Goal: Entertainment & Leisure: Consume media (video, audio)

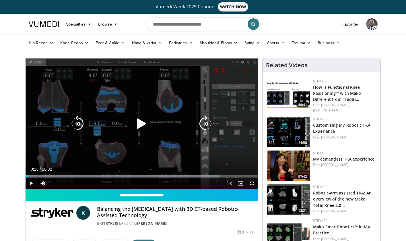
click at [142, 123] on icon "Video Player" at bounding box center [141, 124] width 16 height 16
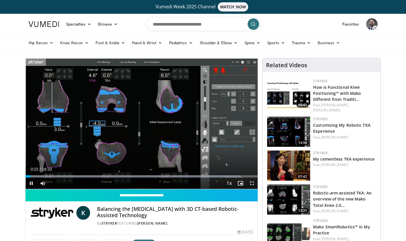
click at [254, 184] on span "Video Player" at bounding box center [251, 182] width 11 height 11
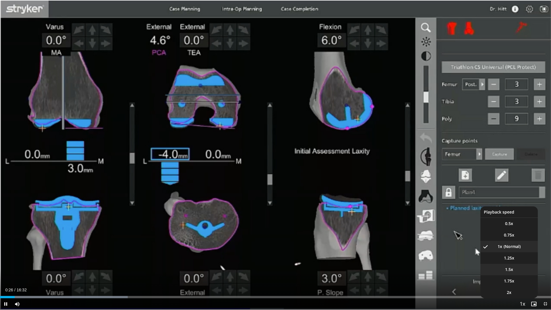
click at [406, 240] on span "1.5x" at bounding box center [509, 270] width 8 height 6
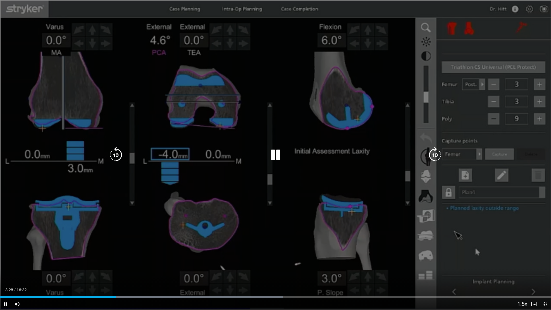
click at [277, 159] on icon "Video Player" at bounding box center [275, 155] width 16 height 16
click at [275, 159] on icon "Video Player" at bounding box center [275, 155] width 16 height 16
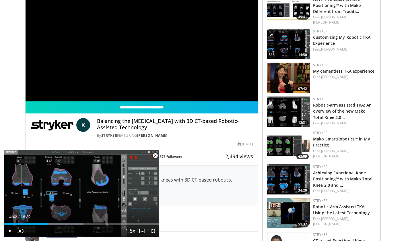
scroll to position [89, 0]
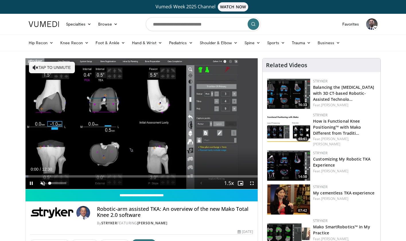
click at [46, 183] on span "Video Player" at bounding box center [42, 182] width 11 height 11
click at [252, 183] on span "Video Player" at bounding box center [251, 182] width 11 height 11
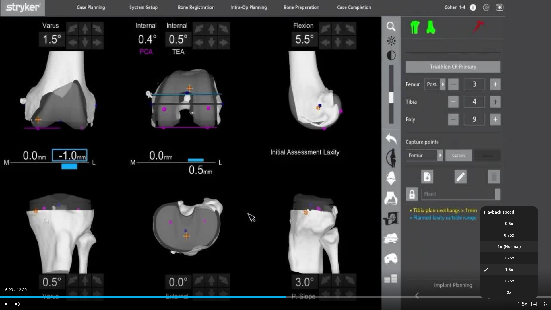
click at [406, 240] on li "1x" at bounding box center [508, 246] width 57 height 11
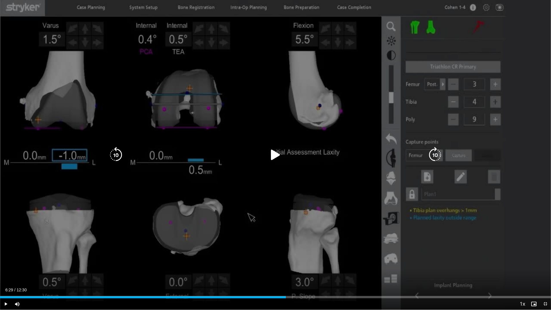
click at [406, 240] on button "Playback Rate" at bounding box center [522, 303] width 11 height 11
click at [273, 158] on icon "Video Player" at bounding box center [275, 155] width 16 height 16
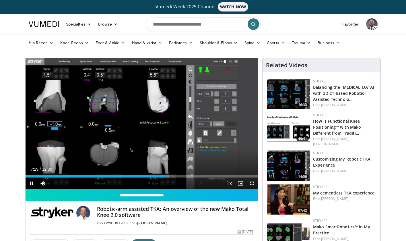
click at [255, 185] on span "Video Player" at bounding box center [251, 182] width 11 height 11
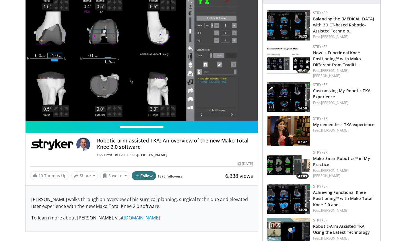
scroll to position [70, 0]
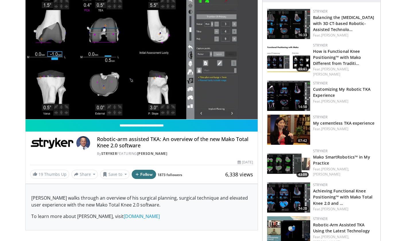
click at [284, 91] on img at bounding box center [288, 96] width 43 height 30
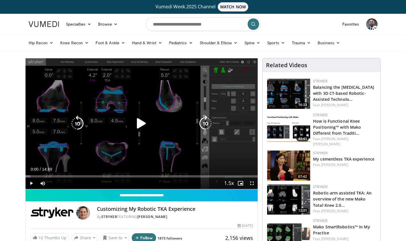
click at [138, 124] on icon "Video Player" at bounding box center [141, 123] width 16 height 16
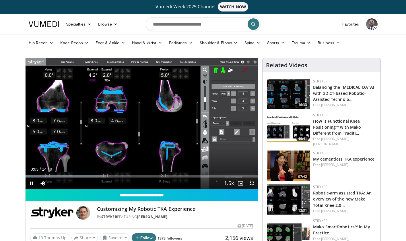
click at [254, 185] on span "Video Player" at bounding box center [251, 182] width 11 height 11
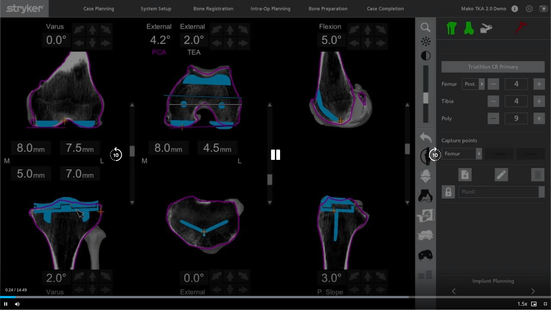
click at [273, 152] on icon "Video Player" at bounding box center [275, 155] width 16 height 16
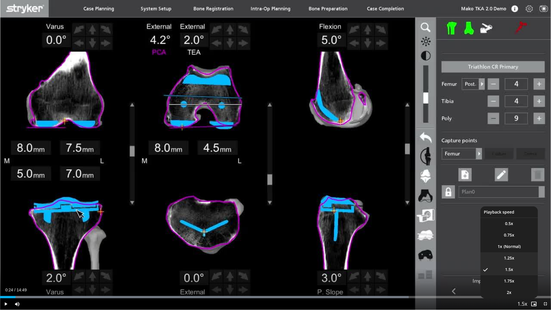
click at [406, 240] on li "1.25x" at bounding box center [508, 257] width 57 height 11
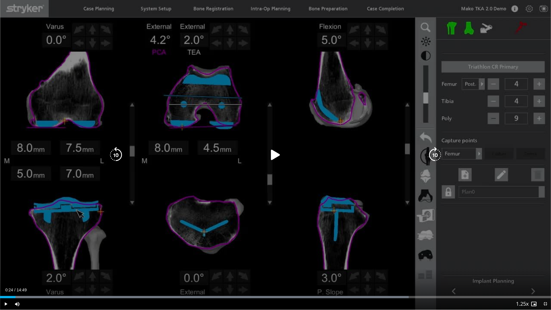
click at [268, 160] on icon "Video Player" at bounding box center [275, 155] width 16 height 16
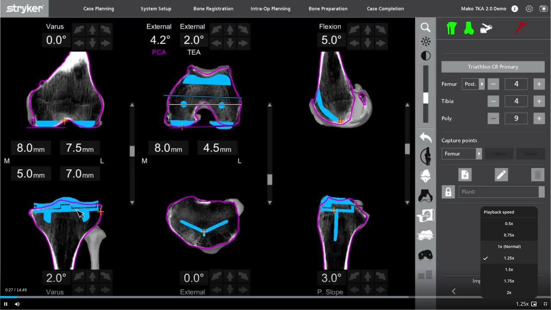
click at [406, 240] on span "1x" at bounding box center [500, 247] width 5 height 6
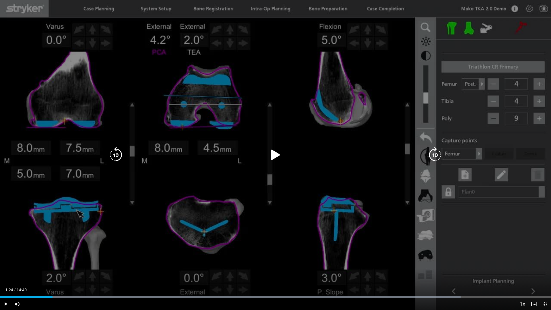
click at [272, 159] on icon "Video Player" at bounding box center [275, 155] width 16 height 16
click at [276, 158] on icon "Video Player" at bounding box center [275, 155] width 16 height 16
click at [280, 157] on icon "Video Player" at bounding box center [275, 155] width 16 height 16
click at [273, 161] on icon "Video Player" at bounding box center [275, 155] width 16 height 16
click at [273, 157] on icon "Video Player" at bounding box center [275, 155] width 16 height 16
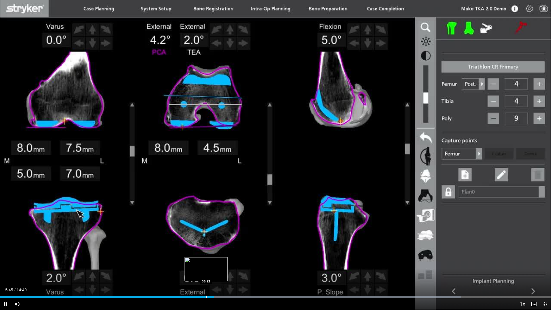
click at [206, 240] on div "Progress Bar" at bounding box center [206, 297] width 1 height 2
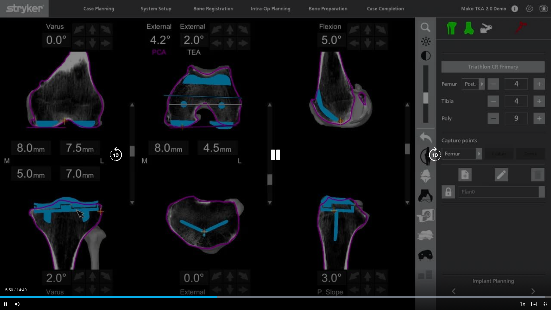
click at [275, 152] on icon "Video Player" at bounding box center [275, 155] width 16 height 16
click at [272, 158] on icon "Video Player" at bounding box center [275, 155] width 16 height 16
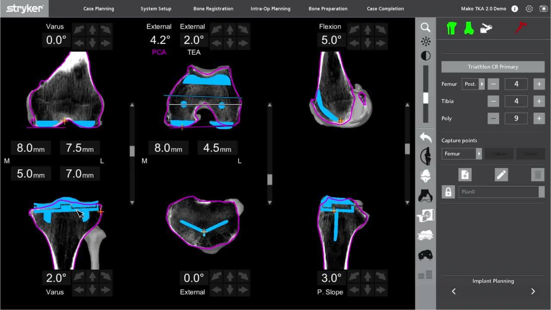
click at [277, 153] on div "10 seconds Tap to unmute" at bounding box center [275, 155] width 551 height 310
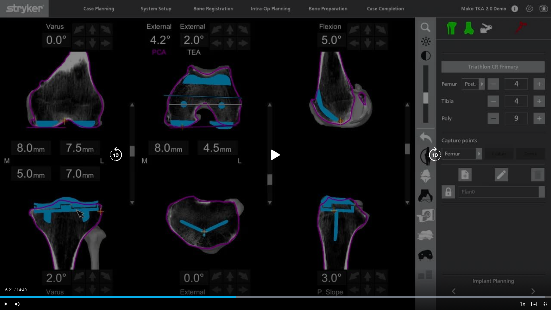
click at [277, 154] on icon "Video Player" at bounding box center [275, 155] width 16 height 16
click at [274, 156] on icon "Video Player" at bounding box center [275, 155] width 16 height 16
click at [274, 155] on icon "Video Player" at bounding box center [275, 155] width 16 height 16
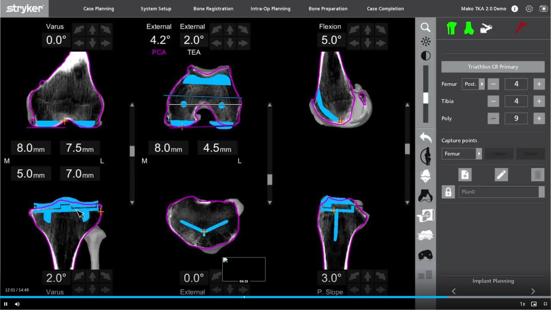
click at [244, 240] on div "Progress Bar" at bounding box center [244, 297] width 1 height 2
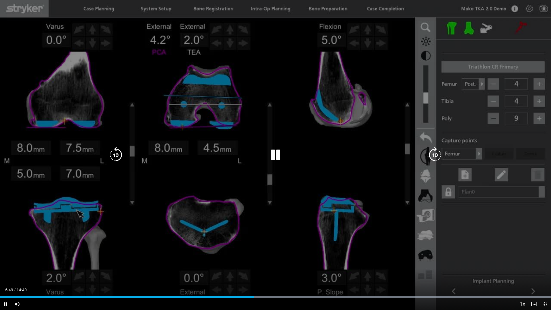
click at [276, 156] on icon "Video Player" at bounding box center [275, 155] width 16 height 16
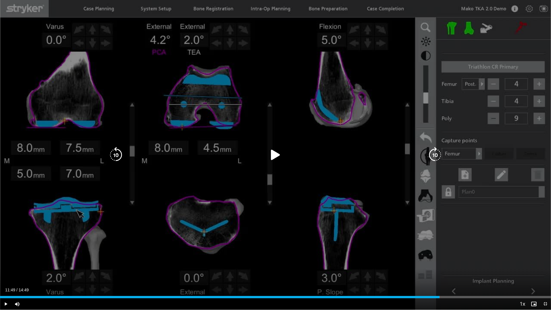
click at [274, 154] on icon "Video Player" at bounding box center [275, 155] width 16 height 16
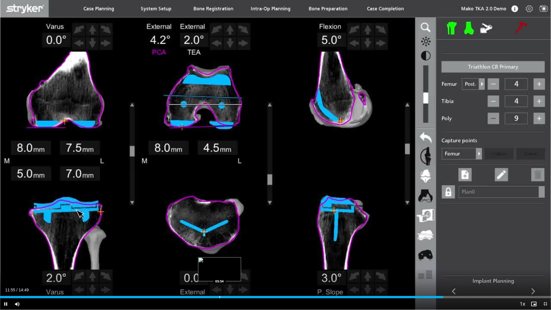
click at [220, 240] on div "Progress Bar" at bounding box center [220, 297] width 1 height 2
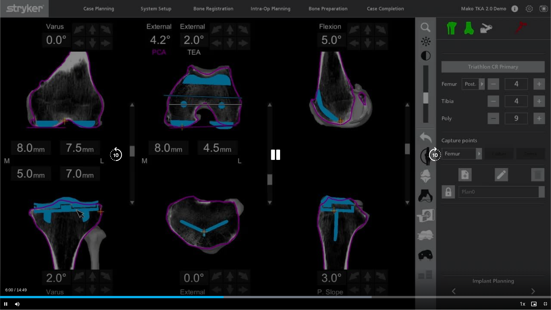
click at [276, 155] on icon "Video Player" at bounding box center [275, 155] width 16 height 16
click at [279, 155] on icon "Video Player" at bounding box center [275, 155] width 16 height 16
click at [277, 158] on icon "Video Player" at bounding box center [275, 155] width 16 height 16
click at [273, 158] on icon "Video Player" at bounding box center [275, 155] width 16 height 16
click at [278, 157] on icon "Video Player" at bounding box center [275, 155] width 16 height 16
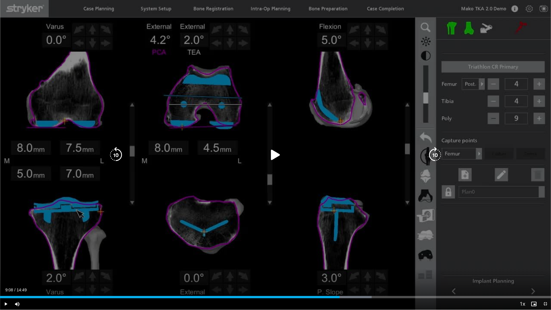
click at [277, 190] on div "10 seconds Tap to unmute" at bounding box center [275, 155] width 551 height 310
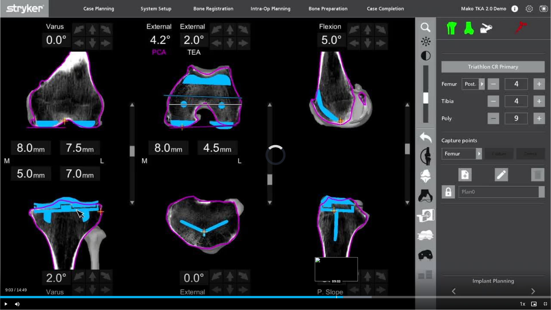
click at [336, 240] on div "Progress Bar" at bounding box center [336, 297] width 1 height 2
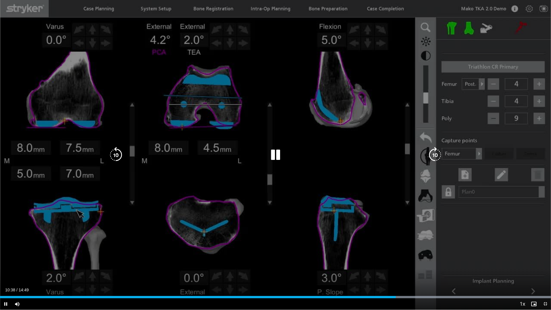
click at [283, 155] on icon "Video Player" at bounding box center [275, 155] width 16 height 16
click at [273, 153] on icon "Video Player" at bounding box center [275, 155] width 16 height 16
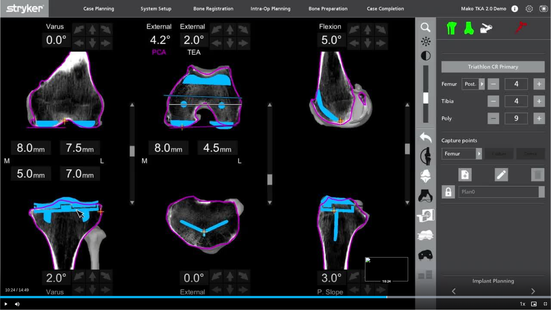
click at [387, 240] on div "Progress Bar" at bounding box center [387, 297] width 1 height 2
click at [400, 240] on div "Progress Bar" at bounding box center [400, 297] width 1 height 2
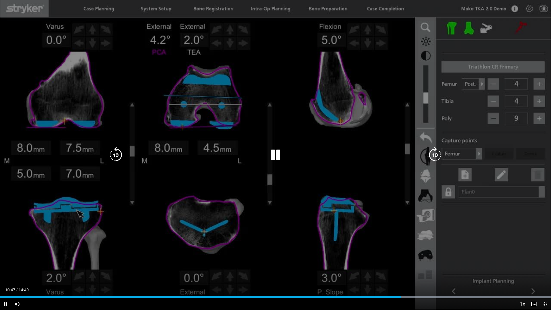
click at [278, 156] on icon "Video Player" at bounding box center [275, 155] width 16 height 16
click at [271, 154] on icon "Video Player" at bounding box center [275, 155] width 16 height 16
click at [115, 154] on icon "Video Player" at bounding box center [116, 155] width 16 height 16
click at [279, 155] on div "10 seconds Tap to unmute" at bounding box center [275, 155] width 551 height 310
click at [277, 158] on icon "Video Player" at bounding box center [275, 155] width 16 height 16
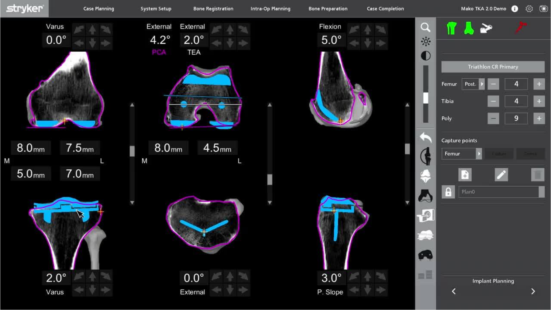
click at [277, 154] on div "10 seconds Tap to unmute" at bounding box center [275, 155] width 551 height 310
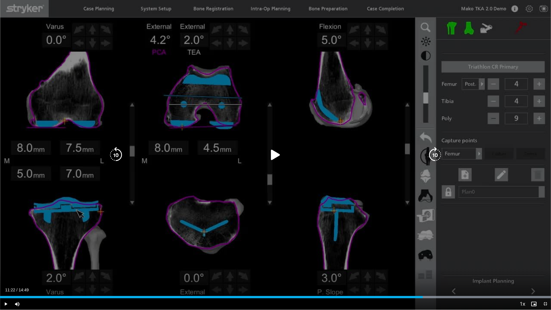
click at [114, 155] on icon "Video Player" at bounding box center [116, 155] width 16 height 16
click at [279, 154] on icon "Video Player" at bounding box center [275, 155] width 16 height 16
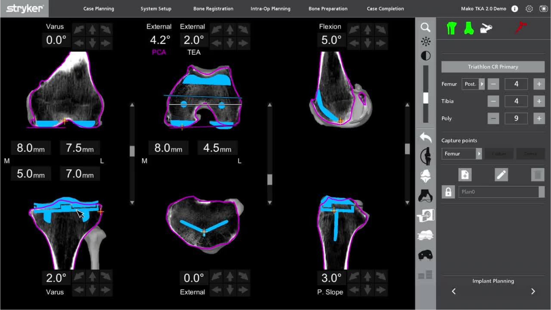
click at [277, 156] on div "10 seconds Tap to unmute" at bounding box center [275, 155] width 551 height 310
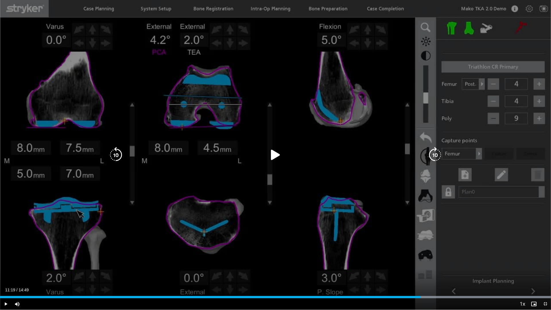
click at [118, 157] on icon "Video Player" at bounding box center [116, 155] width 16 height 16
click at [276, 155] on icon "Video Player" at bounding box center [275, 155] width 16 height 16
click at [273, 157] on icon "Video Player" at bounding box center [275, 155] width 16 height 16
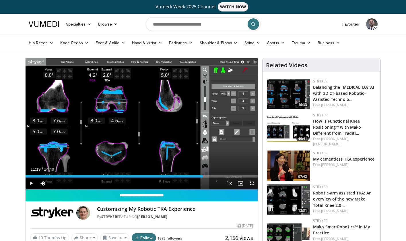
click at [255, 183] on span "Video Player" at bounding box center [251, 182] width 11 height 11
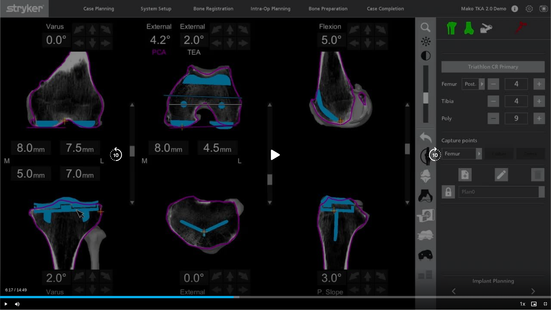
click at [279, 154] on icon "Video Player" at bounding box center [275, 155] width 16 height 16
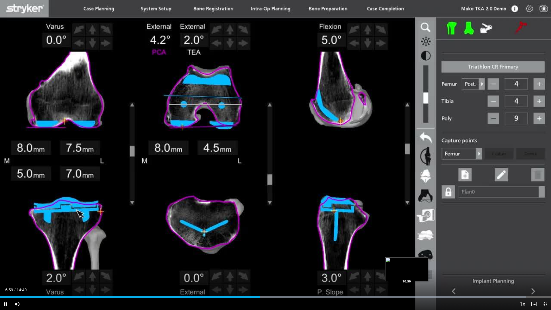
click at [406, 240] on div "Loaded : 95.53% 06:59 10:56" at bounding box center [275, 295] width 551 height 5
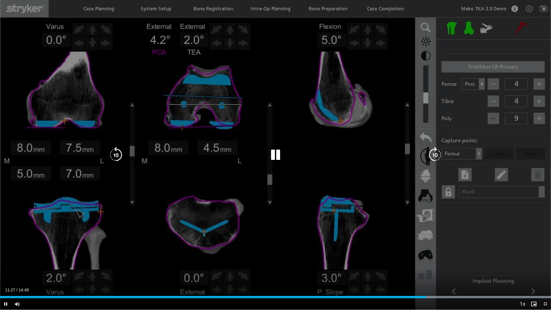
click at [279, 159] on icon "Video Player" at bounding box center [275, 155] width 16 height 16
click at [115, 153] on icon "Video Player" at bounding box center [116, 155] width 16 height 16
click at [276, 155] on icon "Video Player" at bounding box center [275, 155] width 16 height 16
click at [273, 158] on icon "Video Player" at bounding box center [275, 155] width 16 height 16
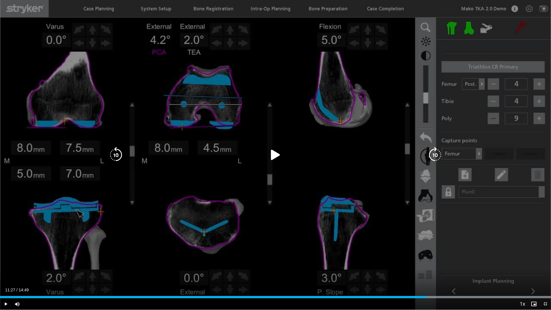
click at [113, 155] on icon "Video Player" at bounding box center [116, 155] width 16 height 16
click at [273, 156] on icon "Video Player" at bounding box center [275, 155] width 16 height 16
click at [272, 154] on icon "Video Player" at bounding box center [275, 155] width 16 height 16
click at [275, 161] on icon "Video Player" at bounding box center [275, 155] width 16 height 16
click at [279, 153] on icon "Video Player" at bounding box center [275, 155] width 16 height 16
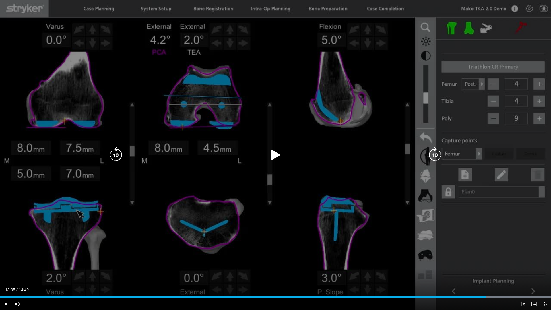
click at [279, 155] on icon "Video Player" at bounding box center [275, 155] width 16 height 16
click at [277, 158] on icon "Video Player" at bounding box center [275, 155] width 16 height 16
click at [273, 156] on icon "Video Player" at bounding box center [275, 155] width 16 height 16
click at [276, 153] on icon "Video Player" at bounding box center [275, 155] width 16 height 16
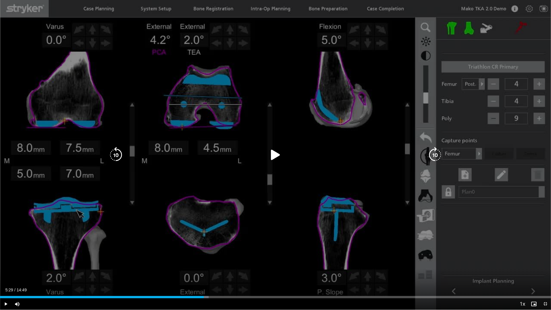
click at [273, 154] on icon "Video Player" at bounding box center [275, 155] width 16 height 16
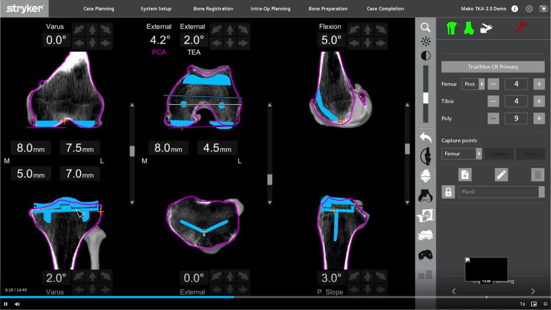
click at [406, 240] on div "Loaded : 37.87% 06:18 13:05" at bounding box center [275, 295] width 551 height 5
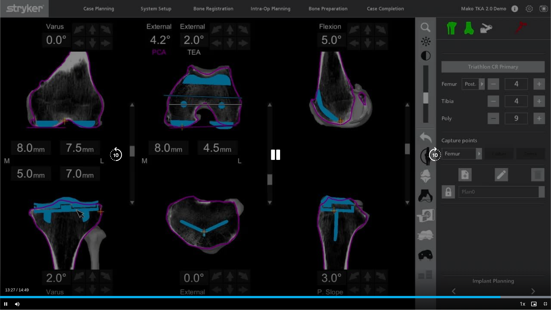
click at [275, 160] on icon "Video Player" at bounding box center [275, 155] width 16 height 16
click at [272, 154] on icon "Video Player" at bounding box center [275, 155] width 16 height 16
click at [116, 150] on icon "Video Player" at bounding box center [116, 155] width 16 height 16
click at [275, 147] on icon "Video Player" at bounding box center [275, 155] width 16 height 16
click at [119, 154] on icon "Video Player" at bounding box center [116, 155] width 16 height 16
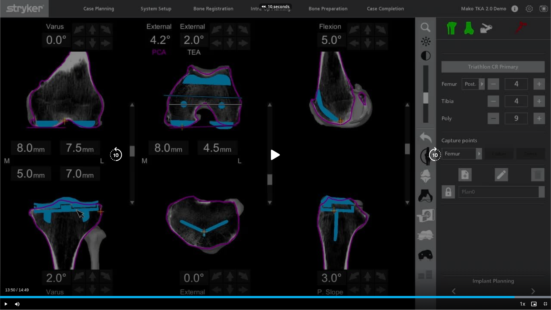
click at [119, 154] on icon "Video Player" at bounding box center [116, 155] width 16 height 16
click at [270, 157] on icon "Video Player" at bounding box center [275, 155] width 16 height 16
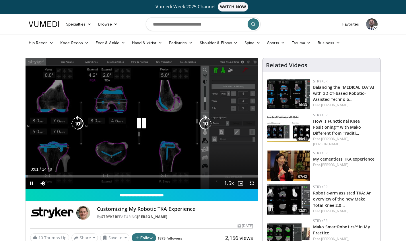
click at [145, 124] on icon "Video Player" at bounding box center [141, 123] width 16 height 16
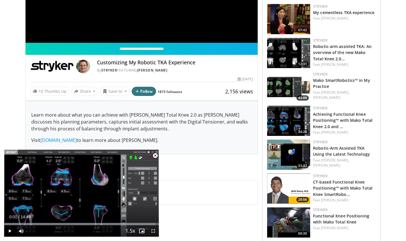
scroll to position [147, 0]
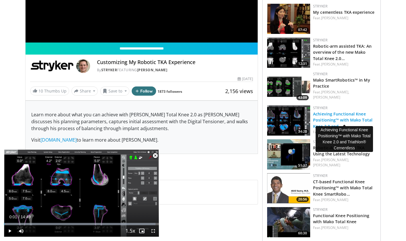
click at [322, 112] on link "Achieving Functional Knee Positioning™ with Mako Total Knee 2.0 and …" at bounding box center [342, 120] width 59 height 18
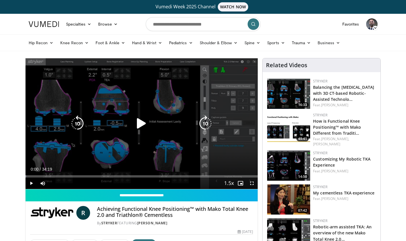
click at [142, 125] on icon "Video Player" at bounding box center [141, 123] width 16 height 16
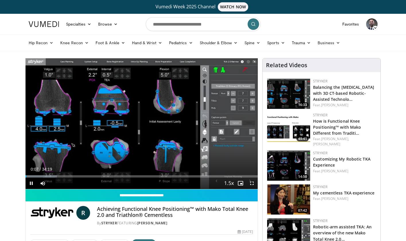
click at [253, 184] on span "Video Player" at bounding box center [251, 182] width 11 height 11
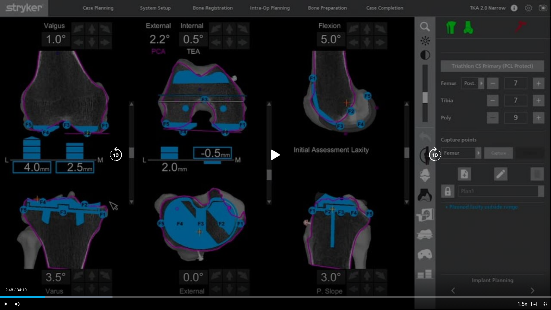
click at [273, 158] on icon "Video Player" at bounding box center [275, 155] width 16 height 16
click at [111, 158] on icon "Video Player" at bounding box center [116, 155] width 16 height 16
click at [275, 152] on icon "Video Player" at bounding box center [275, 155] width 16 height 16
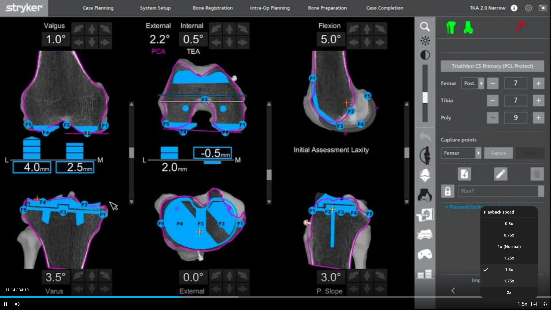
click at [406, 240] on span "1.75x" at bounding box center [509, 281] width 10 height 6
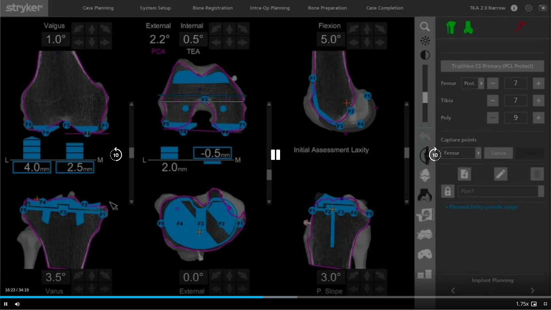
click at [271, 158] on icon "Video Player" at bounding box center [275, 155] width 16 height 16
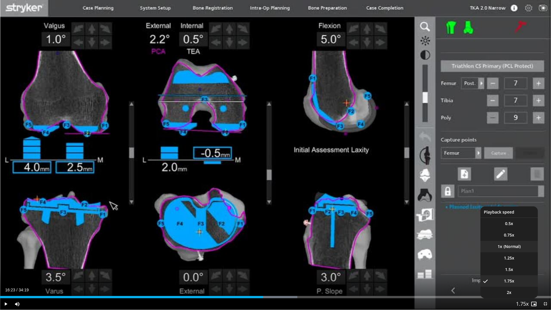
click at [406, 240] on li "1x" at bounding box center [508, 246] width 57 height 11
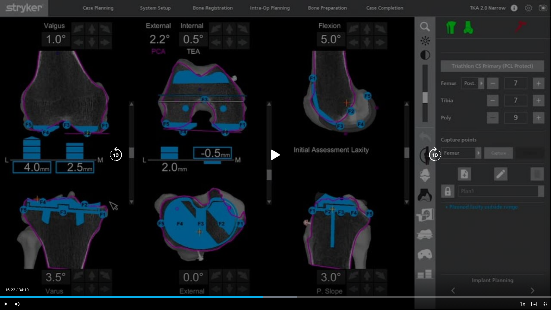
click at [271, 154] on icon "Video Player" at bounding box center [275, 155] width 16 height 16
click at [117, 154] on icon "Video Player" at bounding box center [116, 155] width 16 height 16
click at [118, 154] on icon "Video Player" at bounding box center [116, 155] width 16 height 16
click at [121, 155] on icon "Video Player" at bounding box center [116, 155] width 16 height 16
click at [406, 154] on icon "Video Player" at bounding box center [435, 155] width 16 height 16
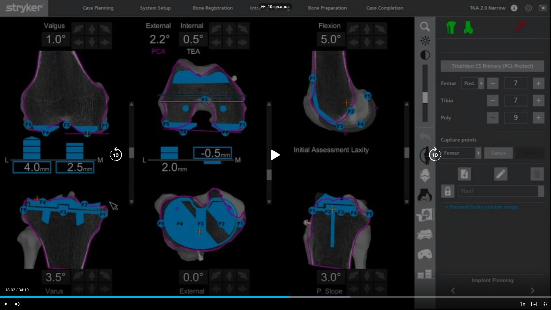
click at [112, 156] on icon "Video Player" at bounding box center [116, 155] width 16 height 16
click at [406, 154] on icon "Video Player" at bounding box center [435, 155] width 16 height 16
click at [114, 153] on icon "Video Player" at bounding box center [116, 155] width 16 height 16
click at [267, 151] on div "Video Player" at bounding box center [275, 154] width 331 height 11
click at [280, 151] on icon "Video Player" at bounding box center [275, 155] width 16 height 16
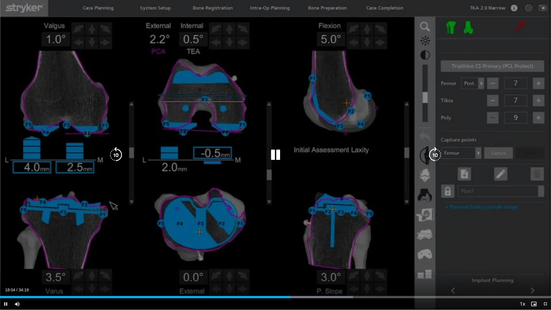
click at [272, 153] on icon "Video Player" at bounding box center [275, 155] width 16 height 16
click at [285, 151] on div "Video Player" at bounding box center [275, 154] width 331 height 11
click at [275, 156] on icon "Video Player" at bounding box center [275, 155] width 16 height 16
click at [116, 156] on icon "Video Player" at bounding box center [116, 155] width 16 height 16
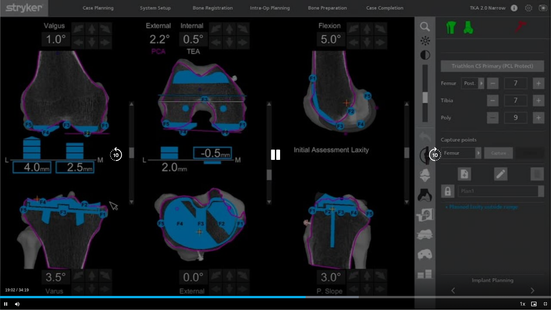
click at [277, 151] on icon "Video Player" at bounding box center [275, 155] width 16 height 16
click at [117, 154] on icon "Video Player" at bounding box center [116, 155] width 16 height 16
click at [284, 156] on div "Video Player" at bounding box center [275, 154] width 331 height 11
click at [277, 155] on icon "Video Player" at bounding box center [275, 155] width 16 height 16
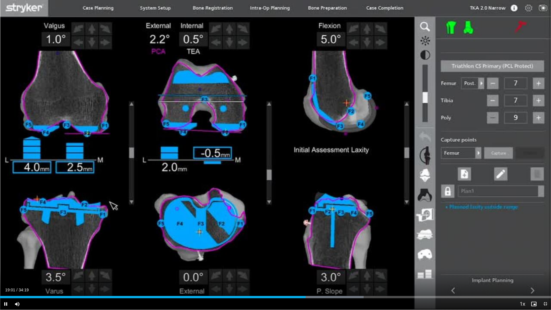
click at [278, 153] on div "10 seconds Tap to unmute" at bounding box center [275, 155] width 551 height 310
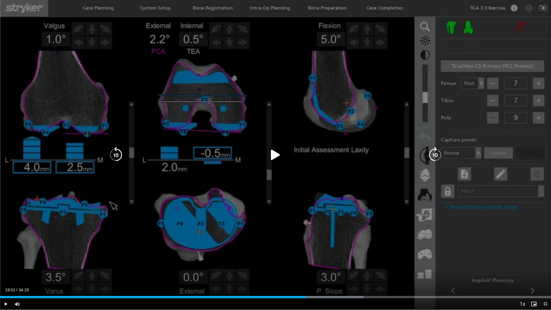
click at [271, 152] on icon "Video Player" at bounding box center [275, 155] width 16 height 16
click at [272, 152] on icon "Video Player" at bounding box center [275, 155] width 16 height 16
click at [275, 156] on icon "Video Player" at bounding box center [275, 155] width 16 height 16
click at [274, 156] on icon "Video Player" at bounding box center [275, 155] width 16 height 16
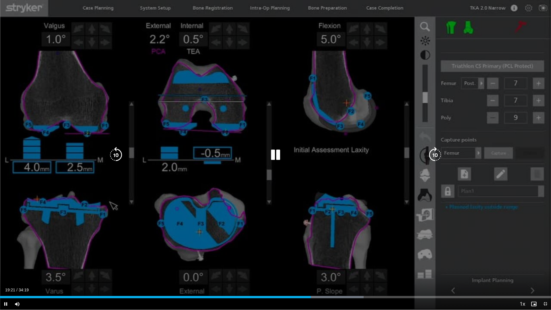
click at [275, 155] on icon "Video Player" at bounding box center [275, 155] width 16 height 16
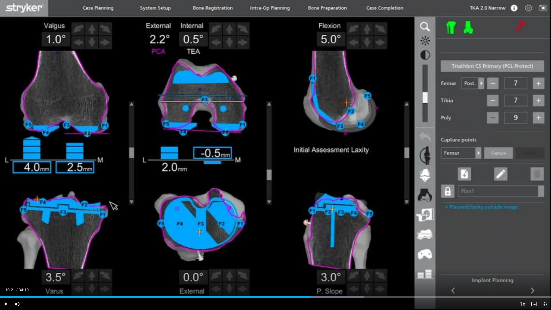
click at [273, 152] on div "10 seconds Tap to unmute" at bounding box center [275, 155] width 551 height 310
click at [357, 240] on video-js "**********" at bounding box center [275, 155] width 551 height 310
click at [378, 240] on div "Progress Bar" at bounding box center [378, 297] width 1 height 2
click at [399, 240] on div "Progress Bar" at bounding box center [399, 297] width 1 height 2
click at [406, 240] on div "Progress Bar" at bounding box center [416, 297] width 1 height 2
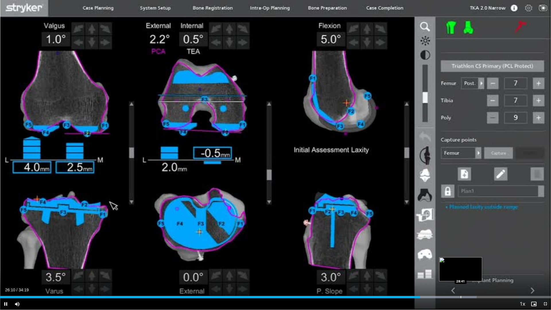
click at [406, 240] on div "Progress Bar" at bounding box center [461, 297] width 1 height 2
click at [406, 240] on div "Progress Bar" at bounding box center [455, 297] width 1 height 2
